Goal: Navigation & Orientation: Find specific page/section

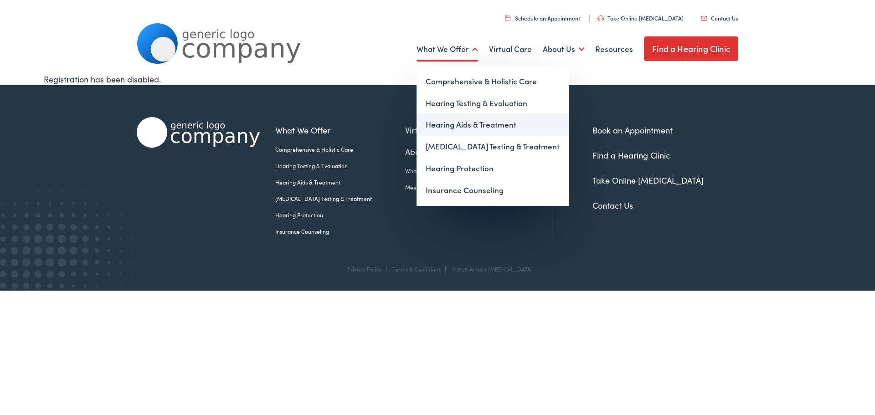
click at [498, 126] on link "Hearing Aids & Treatment" at bounding box center [492, 125] width 152 height 22
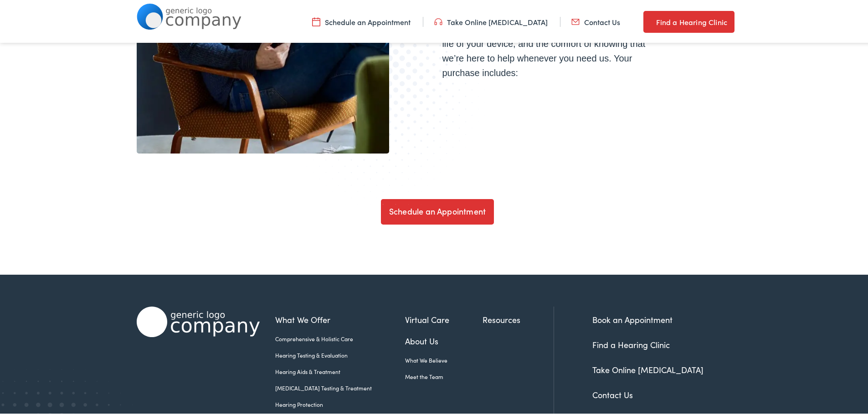
scroll to position [3140, 0]
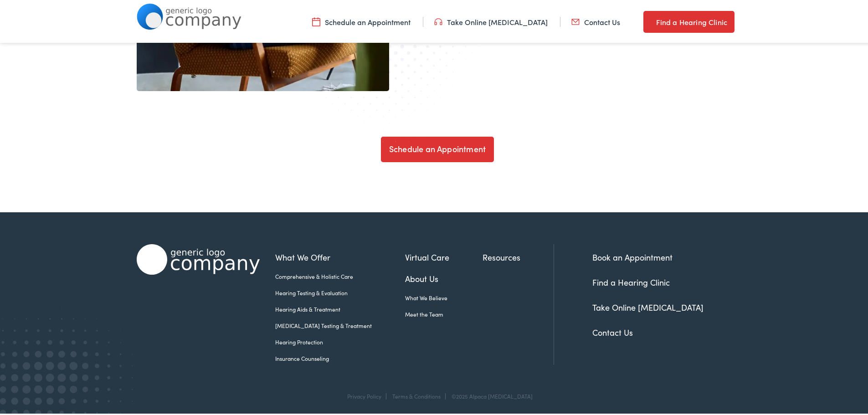
click at [409, 311] on link "Meet the Team" at bounding box center [443, 312] width 77 height 8
